Goal: Task Accomplishment & Management: Manage account settings

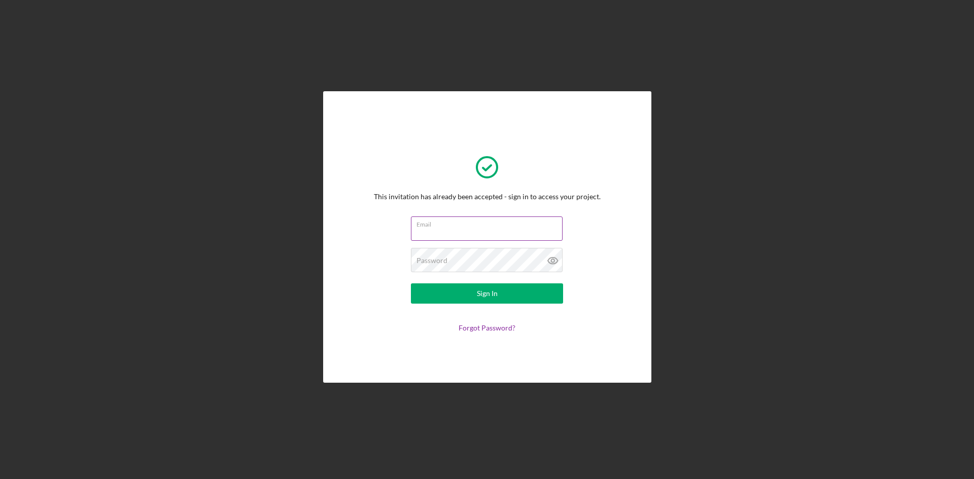
click at [541, 235] on input "Email" at bounding box center [487, 229] width 152 height 24
type input "[EMAIL_ADDRESS][DOMAIN_NAME]"
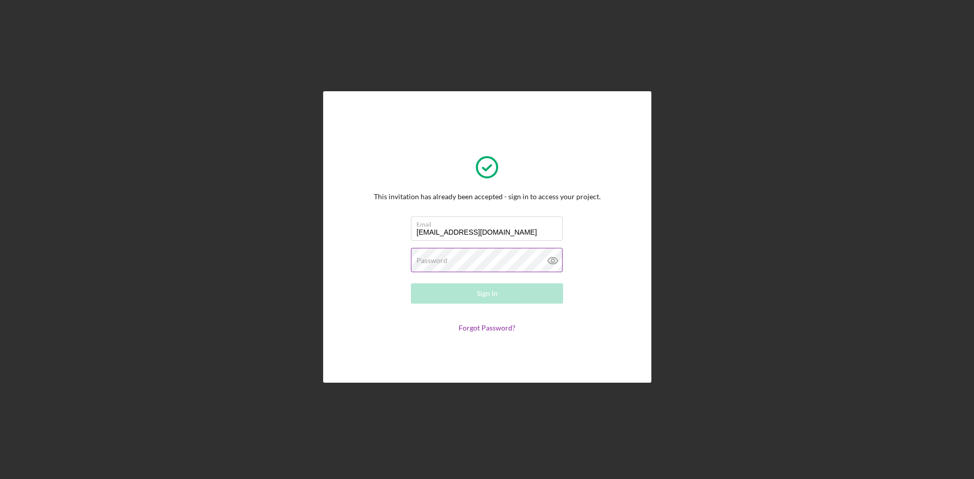
click at [443, 263] on label "Password" at bounding box center [431, 261] width 31 height 8
click at [527, 288] on button "Sign In" at bounding box center [487, 294] width 152 height 20
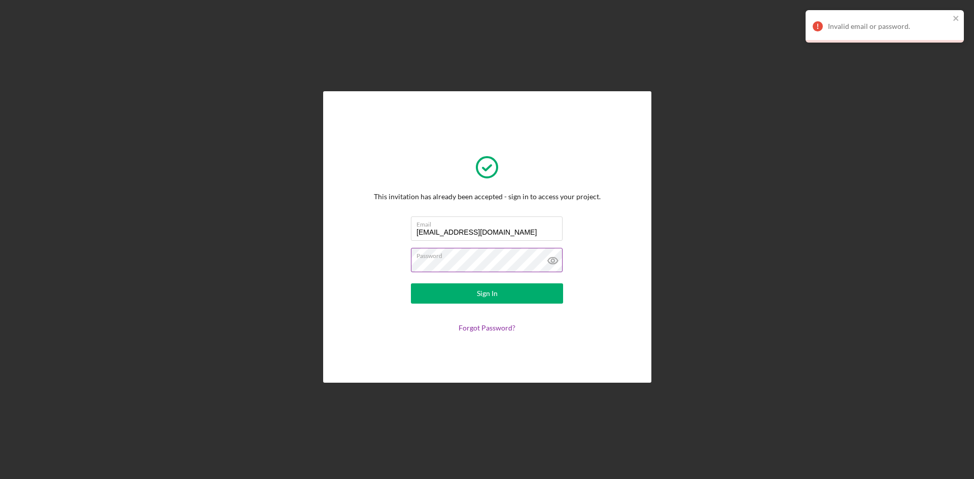
click at [550, 257] on icon at bounding box center [552, 260] width 25 height 25
click at [461, 287] on button "Sign In" at bounding box center [487, 294] width 152 height 20
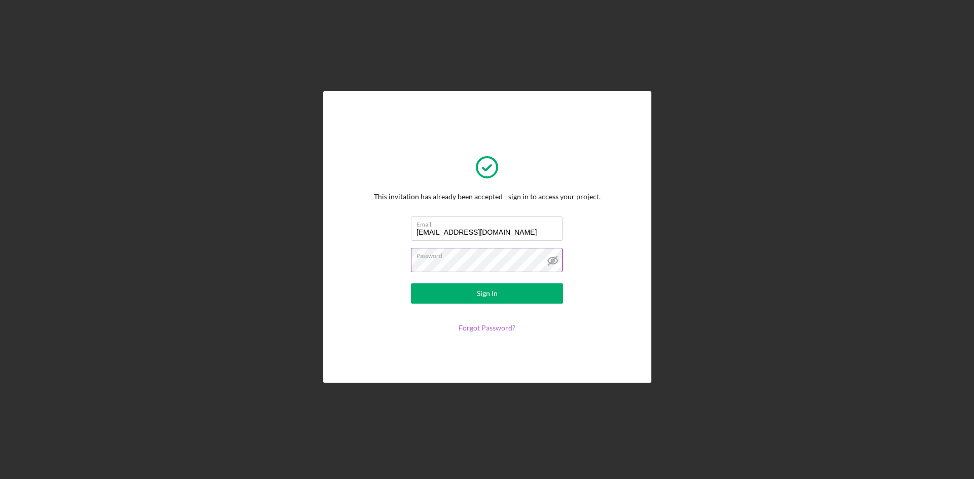
click at [493, 327] on link "Forgot Password?" at bounding box center [487, 328] width 57 height 9
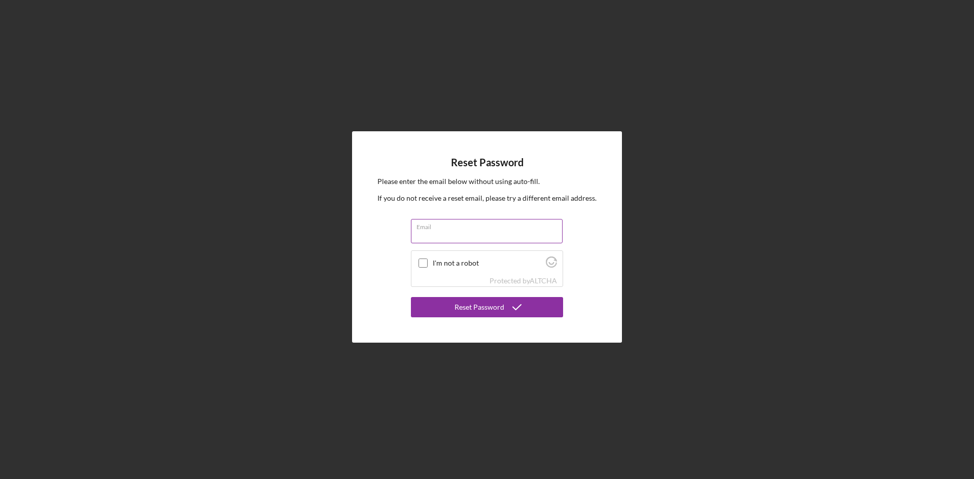
click at [535, 227] on label "Email" at bounding box center [489, 225] width 146 height 11
click at [535, 227] on input "Email" at bounding box center [487, 231] width 152 height 24
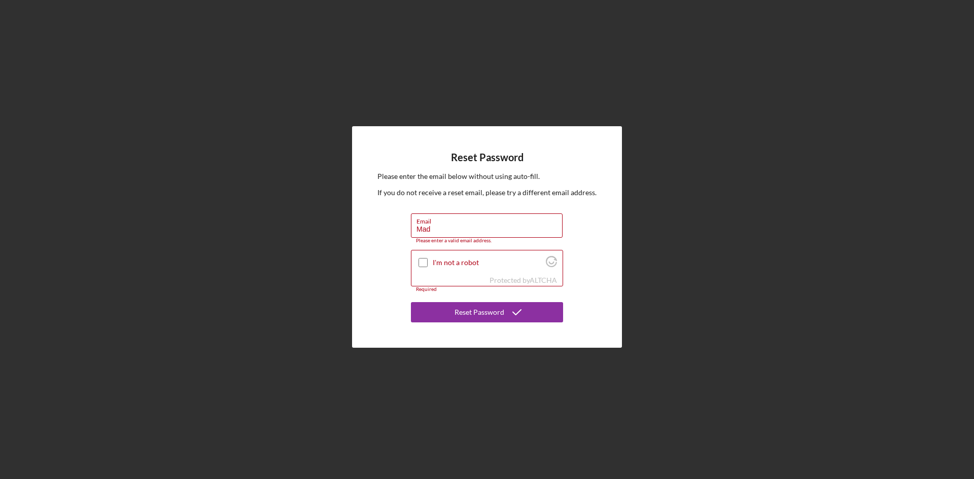
type input "[EMAIL_ADDRESS][DOMAIN_NAME]"
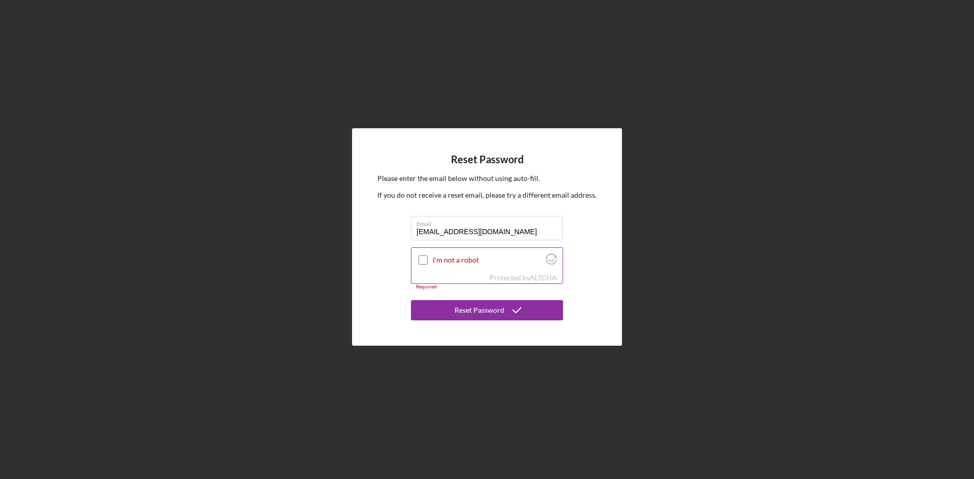
click at [417, 262] on div at bounding box center [423, 260] width 12 height 12
click at [428, 259] on div at bounding box center [423, 260] width 12 height 12
click at [425, 261] on input "I'm not a robot" at bounding box center [422, 260] width 9 height 9
checkbox input "true"
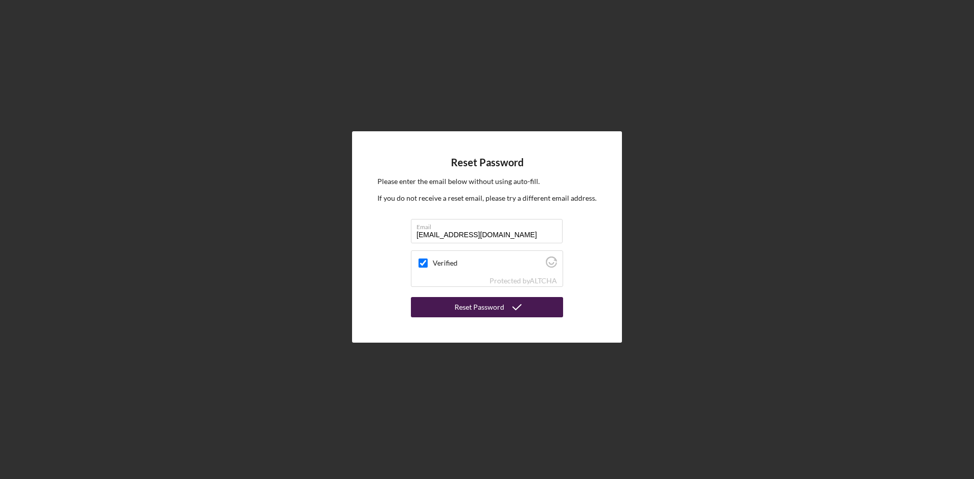
click at [500, 305] on div "Reset Password" at bounding box center [479, 307] width 50 height 20
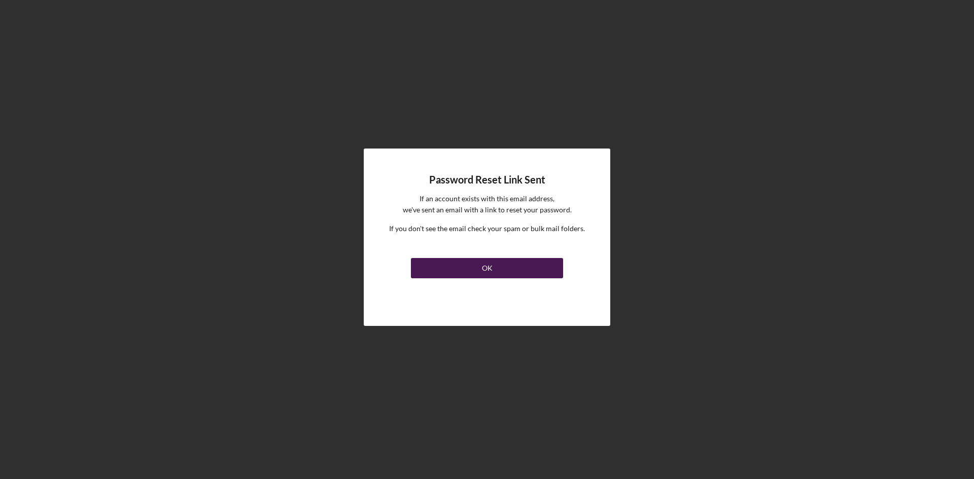
click at [505, 271] on button "OK" at bounding box center [487, 268] width 152 height 20
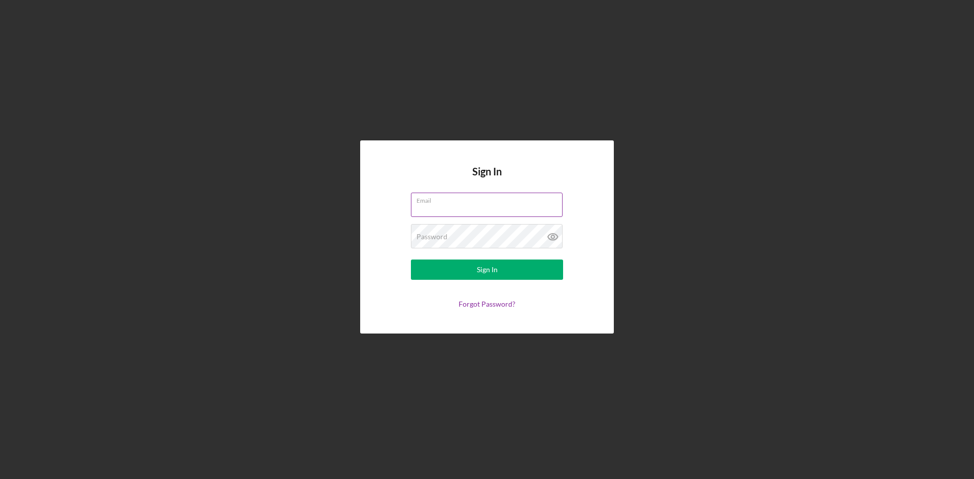
click at [432, 204] on label "Email" at bounding box center [489, 198] width 146 height 11
click at [432, 204] on input "Email" at bounding box center [487, 205] width 152 height 24
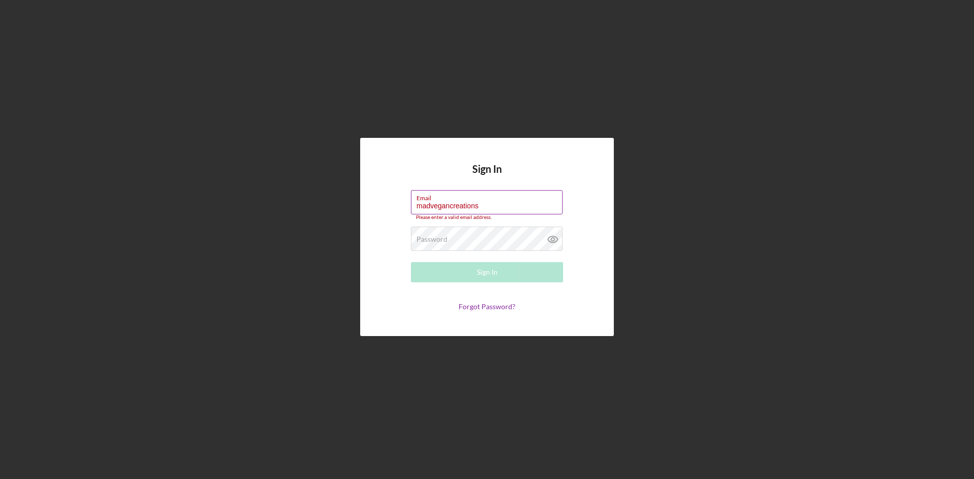
type input "[EMAIL_ADDRESS][DOMAIN_NAME]"
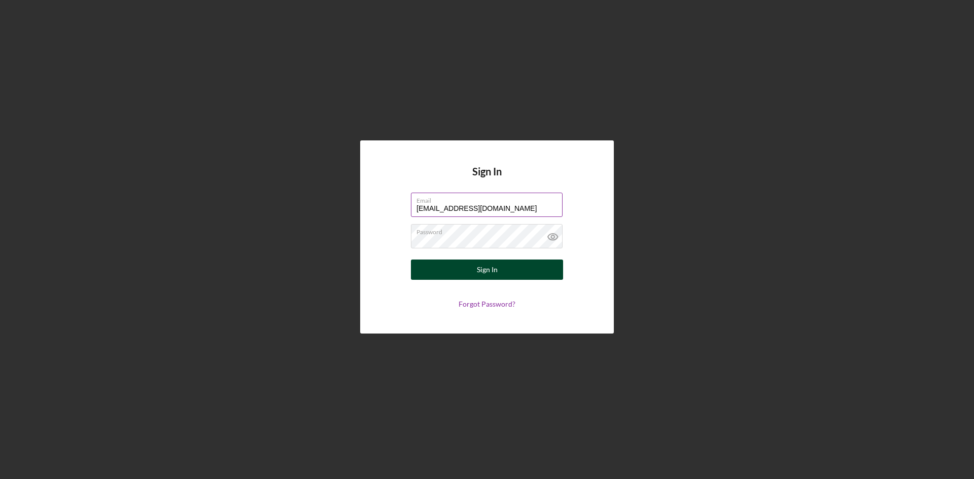
click at [485, 271] on div "Sign In" at bounding box center [487, 270] width 21 height 20
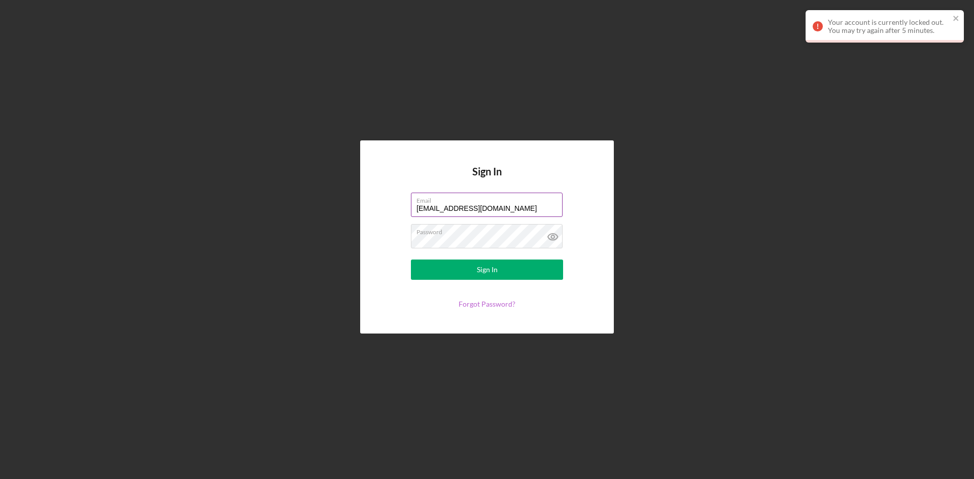
click at [508, 302] on link "Forgot Password?" at bounding box center [487, 304] width 57 height 9
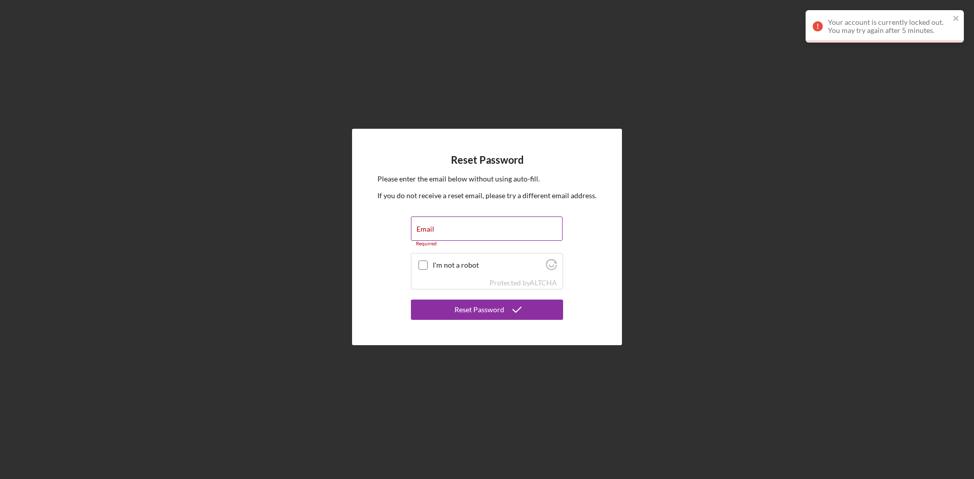
click at [499, 229] on div "Email Required" at bounding box center [487, 232] width 152 height 30
click at [472, 231] on input "Email" at bounding box center [487, 229] width 152 height 24
type input "[EMAIL_ADDRESS][DOMAIN_NAME]"
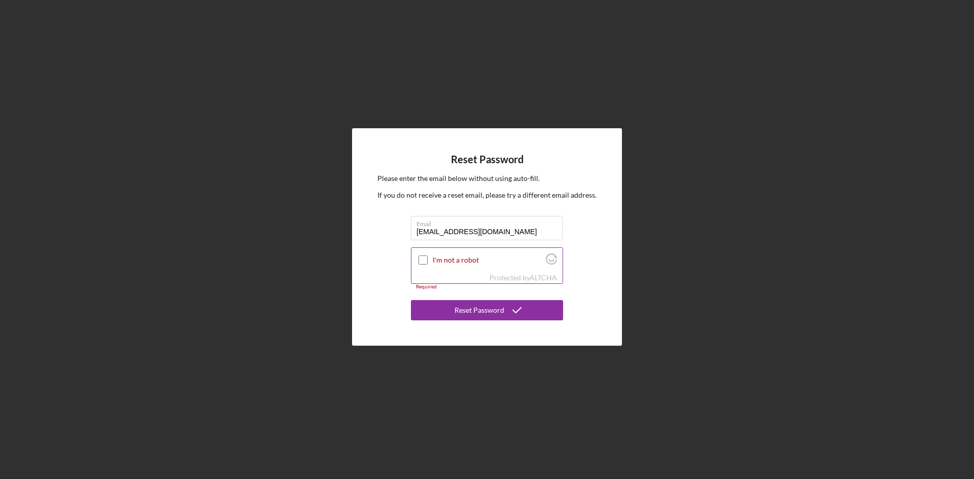
click at [419, 261] on input "I'm not a robot" at bounding box center [422, 260] width 9 height 9
checkbox input "true"
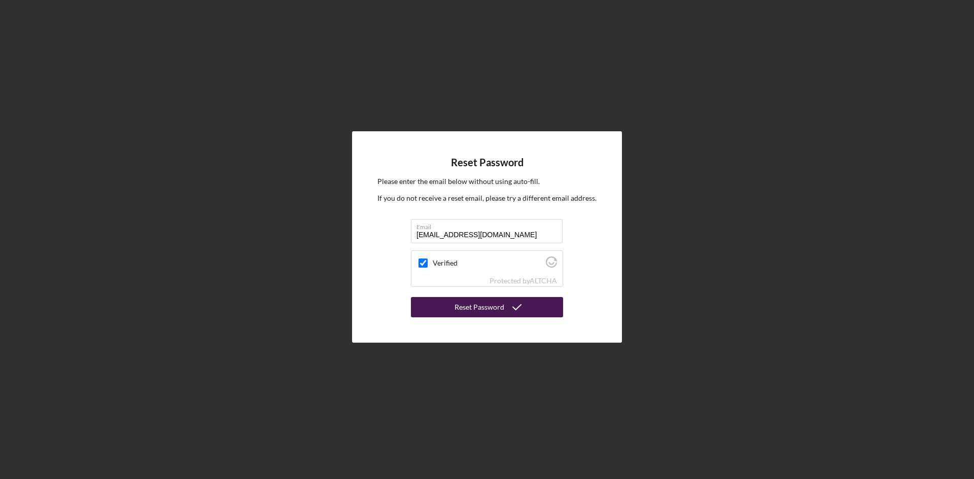
click at [447, 299] on button "Reset Password" at bounding box center [487, 307] width 152 height 20
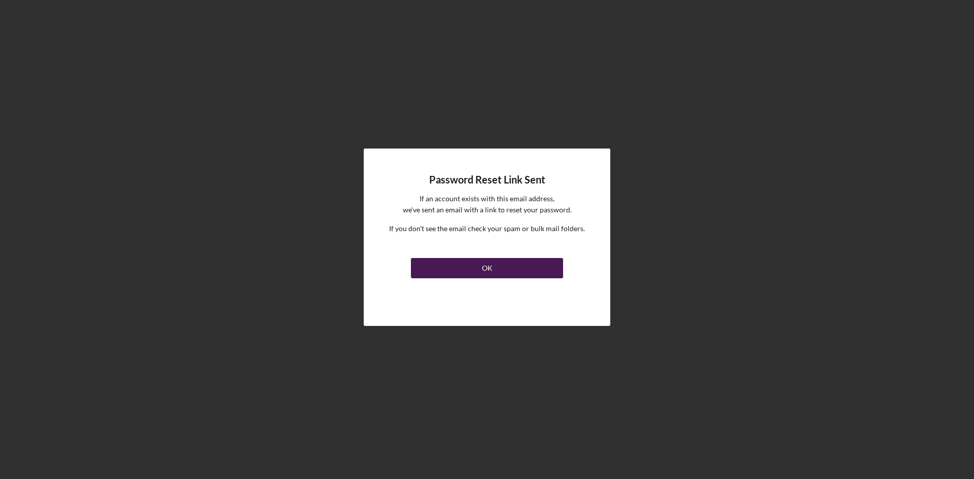
click at [522, 269] on button "OK" at bounding box center [487, 268] width 152 height 20
